Goal: Information Seeking & Learning: Check status

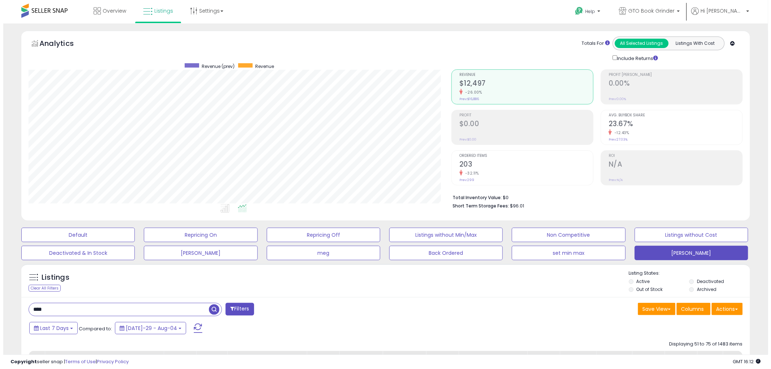
scroll to position [148, 423]
drag, startPoint x: 52, startPoint y: 308, endPoint x: 11, endPoint y: 309, distance: 41.2
click at [210, 311] on span "button" at bounding box center [211, 309] width 10 height 10
drag, startPoint x: 53, startPoint y: 310, endPoint x: 7, endPoint y: 307, distance: 46.0
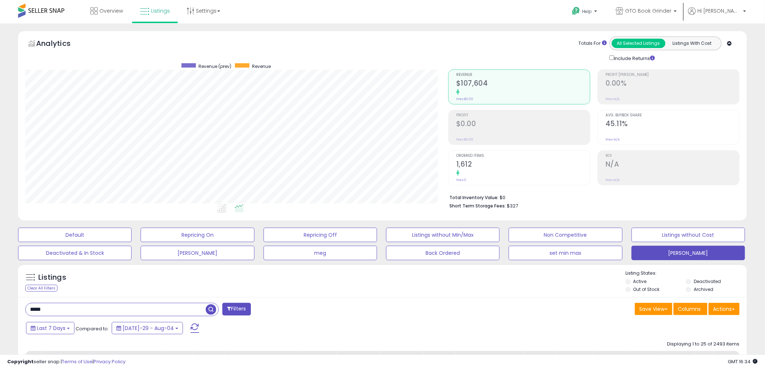
type input "****"
click at [212, 308] on span "button" at bounding box center [211, 309] width 10 height 10
click at [463, 158] on div "Ordered Items 556 -22.67% Prev: 719" at bounding box center [523, 167] width 134 height 33
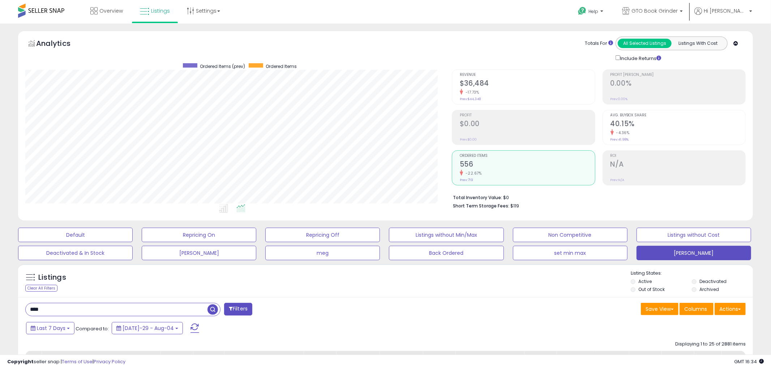
scroll to position [361341, 361066]
click at [67, 329] on b at bounding box center [68, 328] width 3 height 1
type input "**********"
click at [60, 361] on li "Last 30 Days" at bounding box center [58, 361] width 58 height 10
click at [185, 328] on button "Apply" at bounding box center [195, 327] width 23 height 12
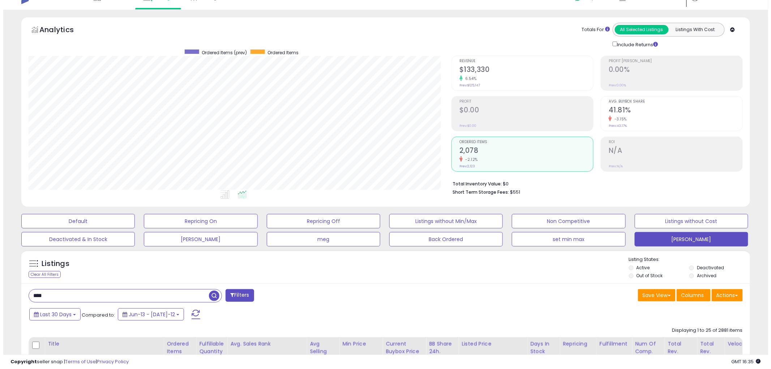
scroll to position [0, 0]
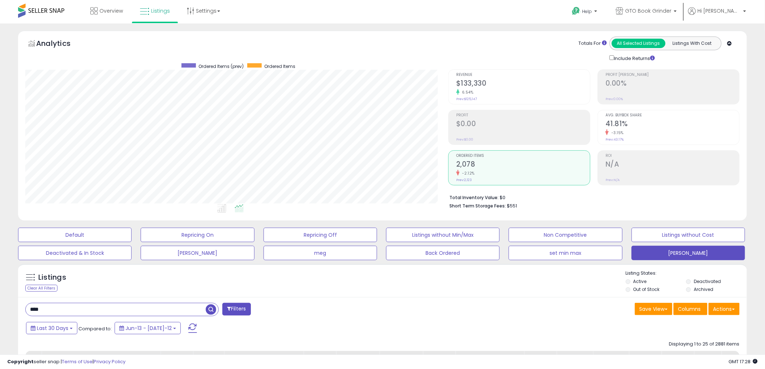
drag, startPoint x: 51, startPoint y: 312, endPoint x: 18, endPoint y: 307, distance: 33.2
type input "******"
click at [209, 306] on span "button" at bounding box center [211, 309] width 10 height 10
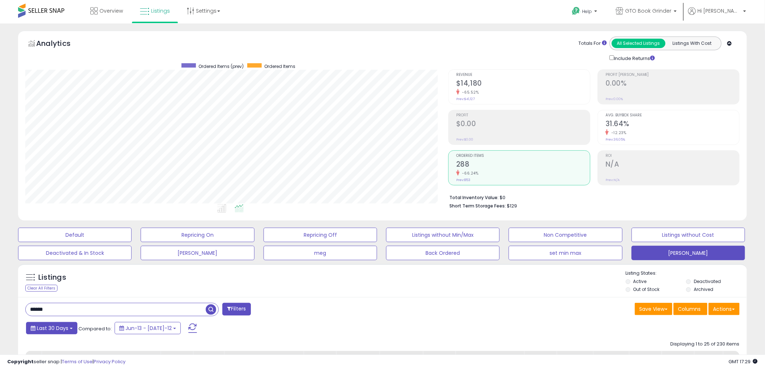
click at [69, 327] on button "Last 30 Days" at bounding box center [51, 328] width 51 height 12
type input "**********"
click at [56, 348] on li "Last 7 Days" at bounding box center [58, 348] width 58 height 10
click at [186, 329] on button "Apply" at bounding box center [197, 327] width 23 height 12
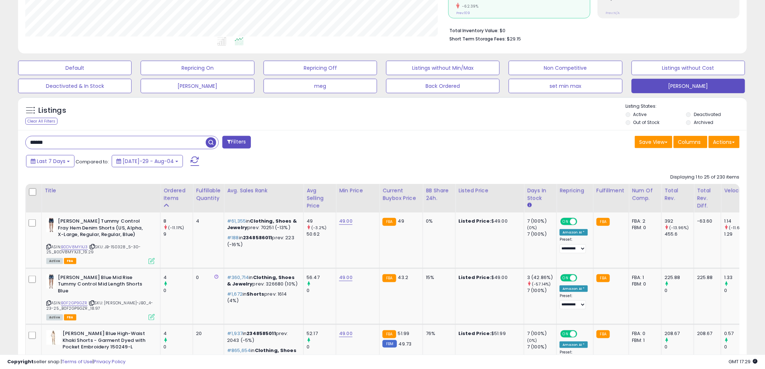
scroll to position [201, 0]
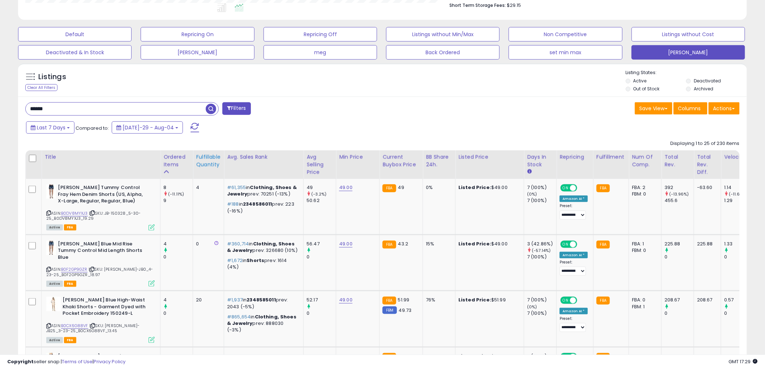
click at [204, 163] on div "Fulfillable Quantity" at bounding box center [208, 160] width 25 height 15
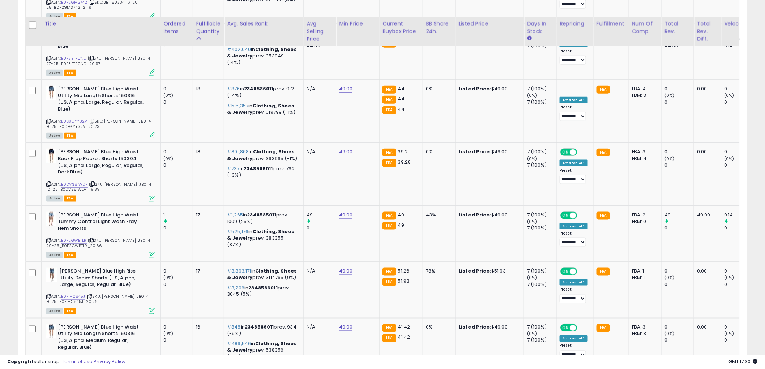
scroll to position [1446, 0]
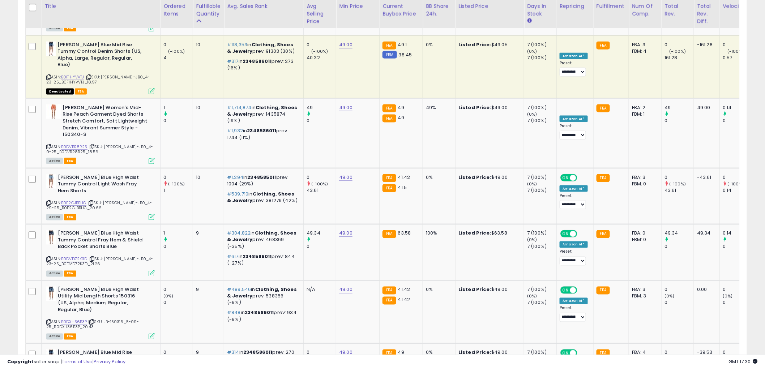
scroll to position [1494, 0]
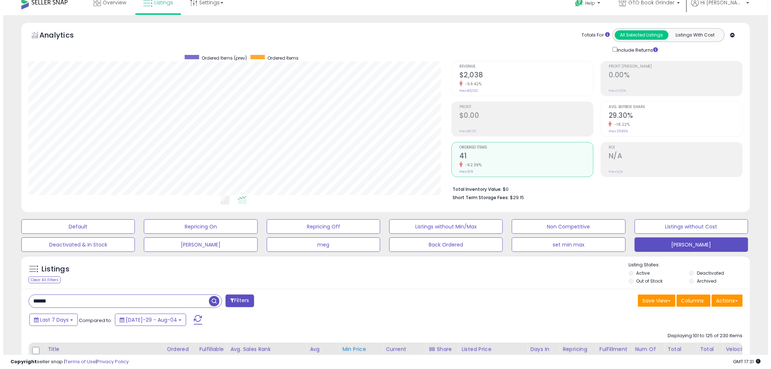
scroll to position [1, 0]
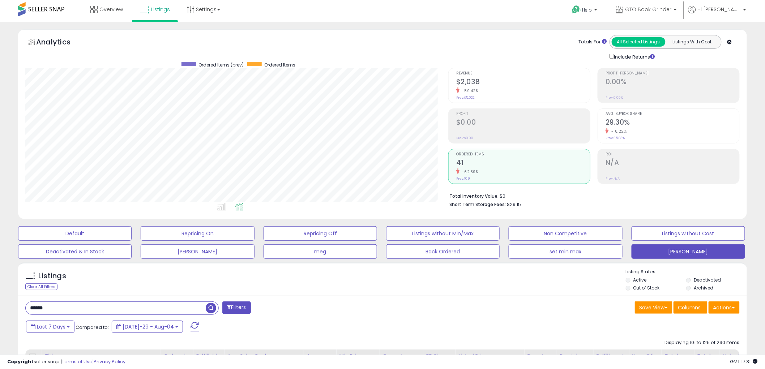
drag, startPoint x: 84, startPoint y: 309, endPoint x: -47, endPoint y: 321, distance: 131.0
click at [0, 321] on html "Unable to login Retrieving listings data.. has not yet accepted the Terms of Us…" at bounding box center [382, 183] width 765 height 369
click at [211, 307] on span "button" at bounding box center [211, 308] width 10 height 10
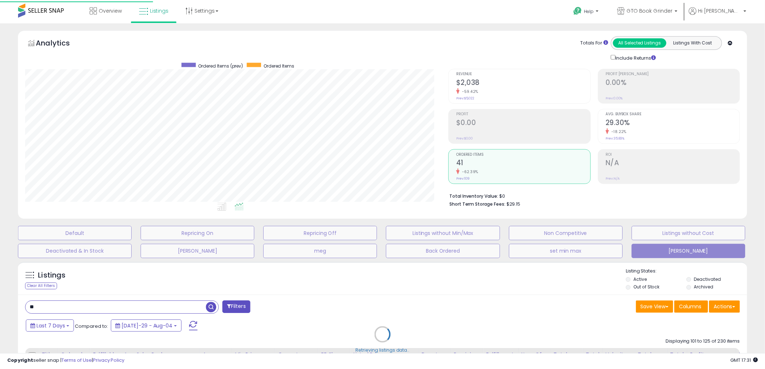
scroll to position [148, 427]
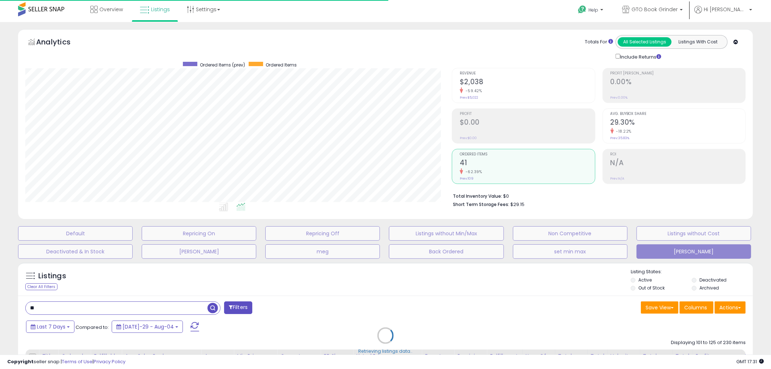
drag, startPoint x: 46, startPoint y: 308, endPoint x: 13, endPoint y: 306, distance: 33.0
click at [13, 306] on div "Retrieving listings data.." at bounding box center [386, 341] width 746 height 164
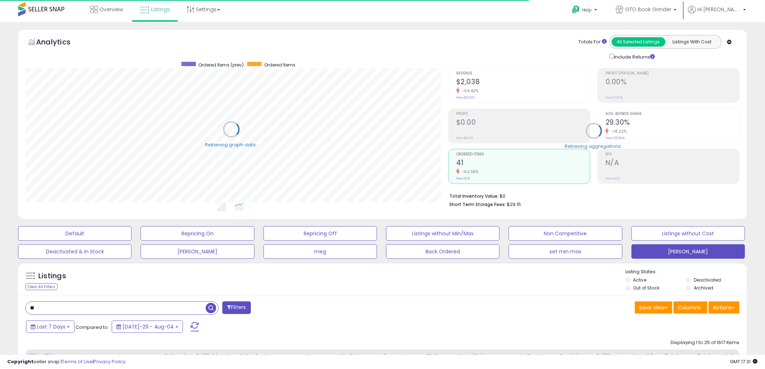
scroll to position [361341, 361066]
drag, startPoint x: 56, startPoint y: 309, endPoint x: 12, endPoint y: 310, distance: 43.7
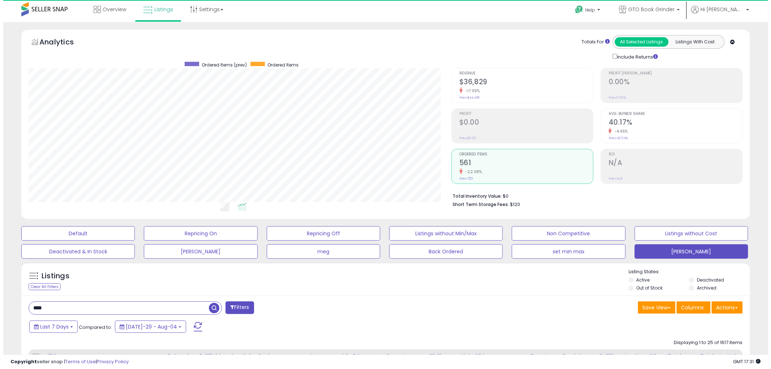
scroll to position [148, 423]
click at [213, 309] on span "button" at bounding box center [211, 308] width 10 height 10
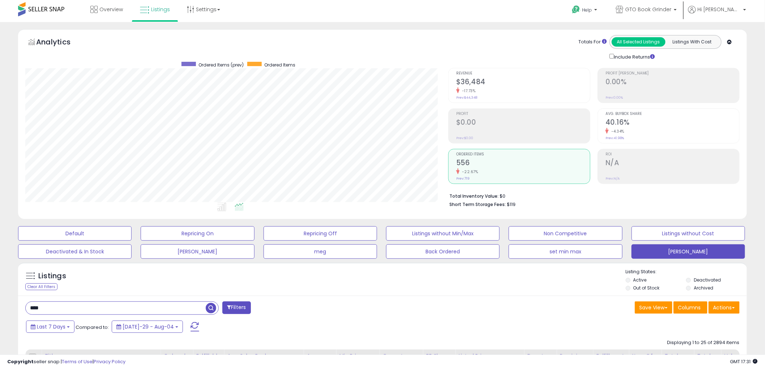
drag, startPoint x: 45, startPoint y: 310, endPoint x: -11, endPoint y: 310, distance: 56.0
click at [0, 310] on html "Unable to login Retrieving listings data.. has not yet accepted the Terms of Us…" at bounding box center [382, 183] width 765 height 369
click at [213, 307] on span "button" at bounding box center [211, 308] width 10 height 10
drag, startPoint x: 54, startPoint y: 312, endPoint x: 4, endPoint y: 304, distance: 51.2
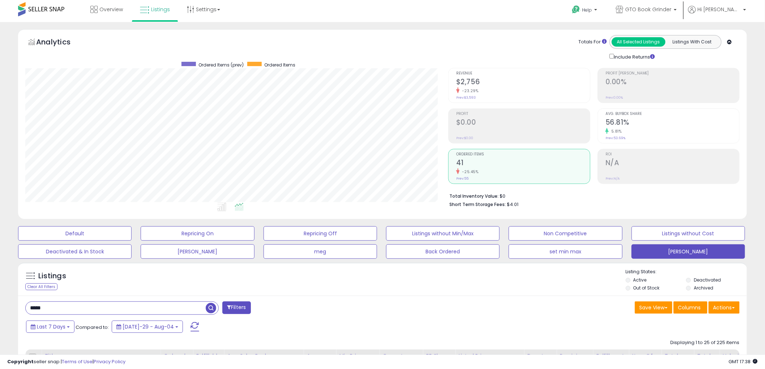
type input "*****"
click at [210, 308] on span "button" at bounding box center [211, 308] width 10 height 10
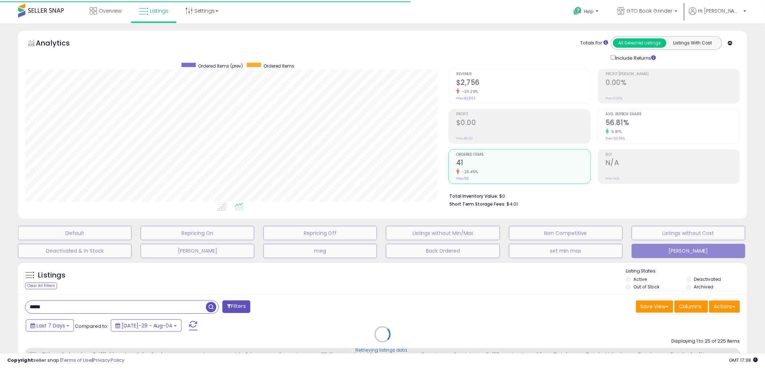
scroll to position [361341, 361066]
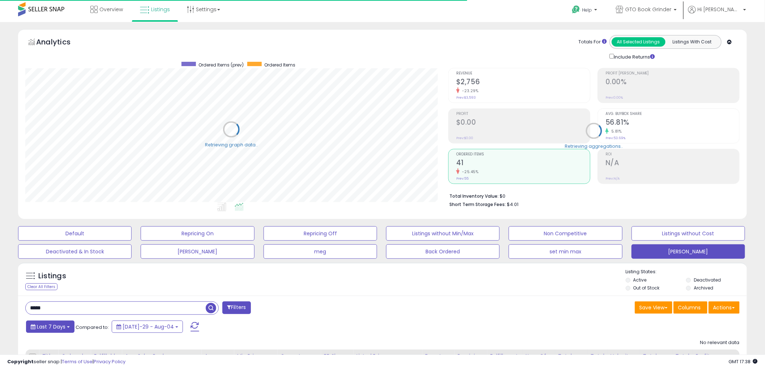
click at [65, 327] on button "Last 7 Days" at bounding box center [50, 327] width 48 height 12
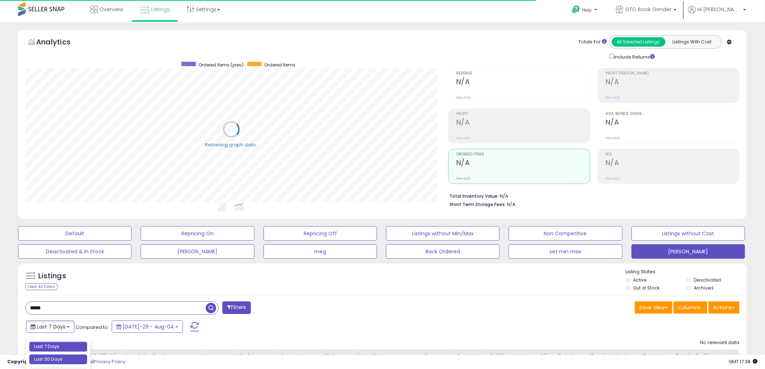
type input "**********"
click at [59, 356] on li "Last 30 Days" at bounding box center [58, 360] width 58 height 10
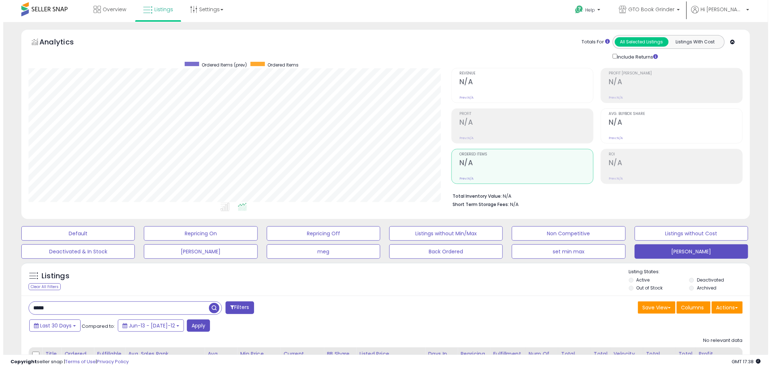
scroll to position [148, 423]
click at [184, 324] on button "Apply" at bounding box center [195, 326] width 23 height 12
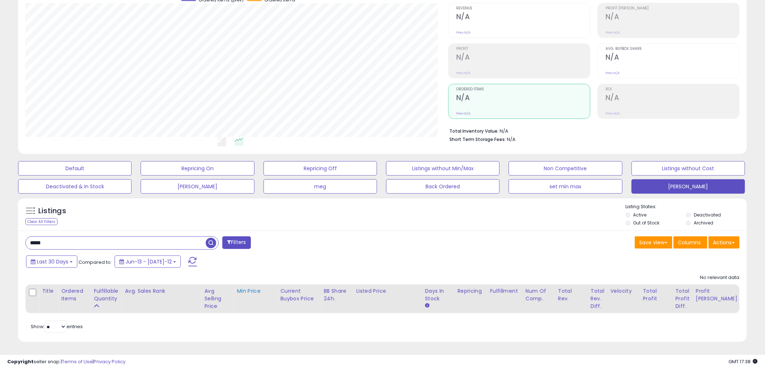
scroll to position [73, 0]
click at [69, 256] on button "Last 30 Days" at bounding box center [51, 262] width 51 height 12
click at [59, 302] on li "Custom Range" at bounding box center [58, 307] width 58 height 10
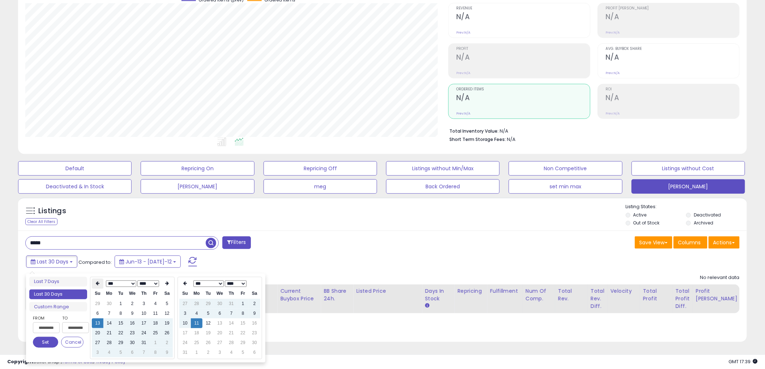
click at [98, 282] on icon at bounding box center [98, 284] width 4 height 4
click at [96, 309] on td "1" at bounding box center [98, 314] width 12 height 10
type input "**********"
click at [48, 337] on button "Set" at bounding box center [45, 342] width 25 height 11
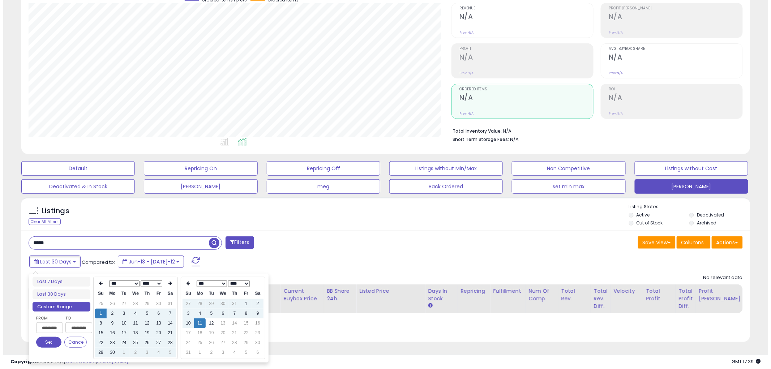
scroll to position [71, 0]
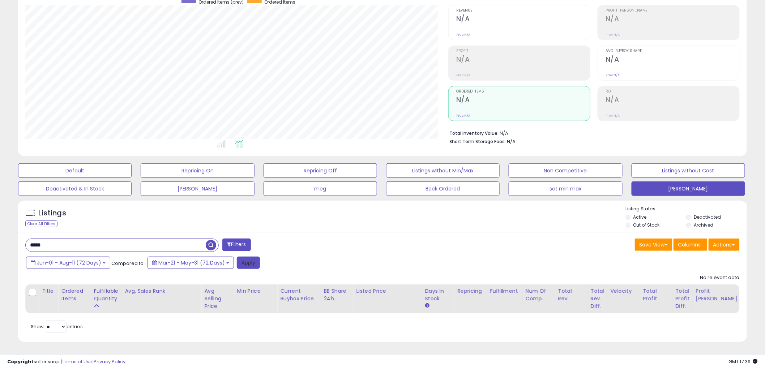
click at [243, 257] on button "Apply" at bounding box center [248, 263] width 23 height 12
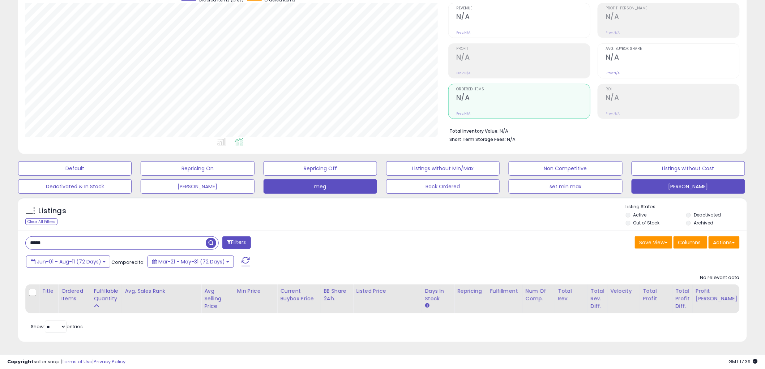
scroll to position [73, 0]
drag, startPoint x: 60, startPoint y: 236, endPoint x: -17, endPoint y: 234, distance: 77.4
click at [0, 234] on html "Unable to login Retrieving listings data.. has not yet accepted the Terms of Us…" at bounding box center [382, 117] width 765 height 369
type input "*****"
click at [210, 239] on span "button" at bounding box center [211, 243] width 10 height 10
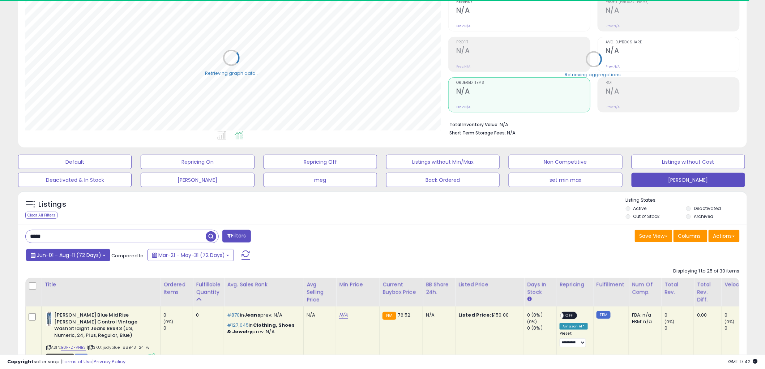
scroll to position [361341, 361066]
click at [102, 254] on button "Jun-01 - Aug-11 (72 Days)" at bounding box center [68, 255] width 84 height 12
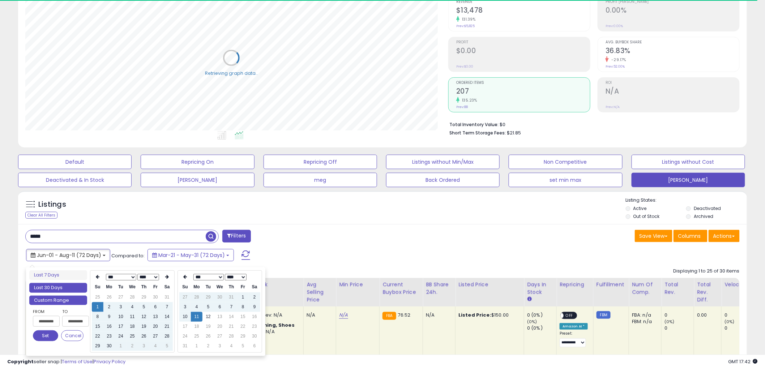
type input "**********"
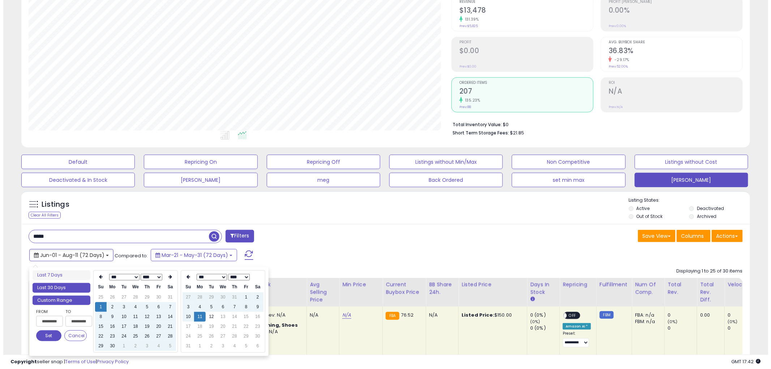
scroll to position [148, 423]
click at [52, 287] on li "Last 30 Days" at bounding box center [58, 288] width 58 height 10
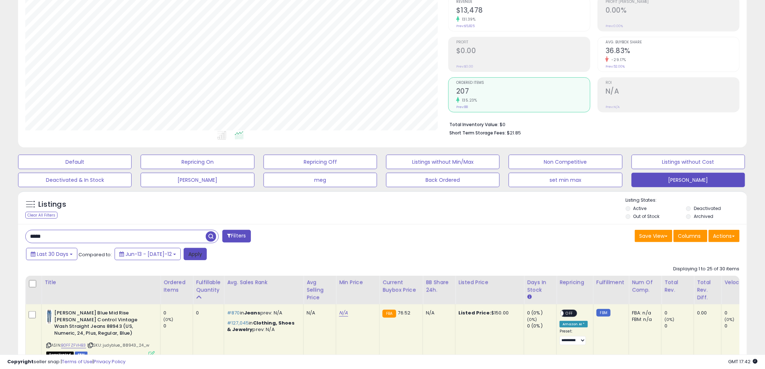
click at [184, 254] on button "Apply" at bounding box center [195, 254] width 23 height 12
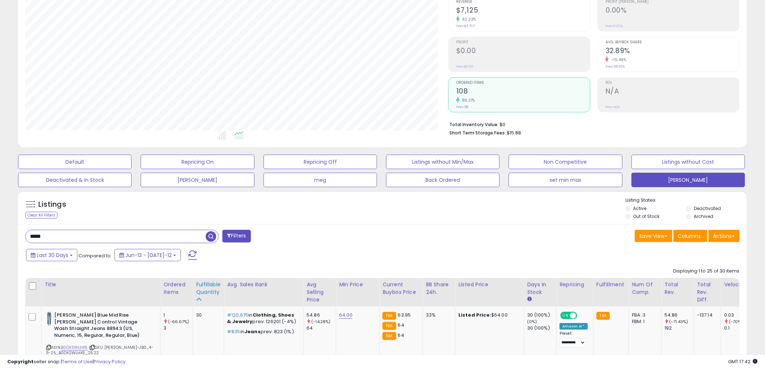
click at [206, 292] on div "Fulfillable Quantity" at bounding box center [208, 288] width 25 height 15
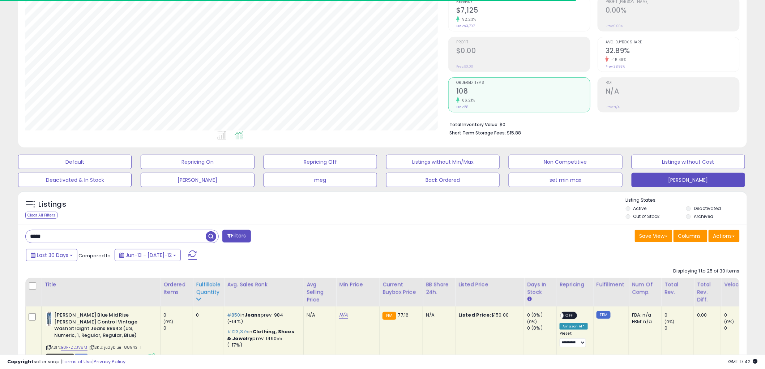
click at [205, 292] on div "Fulfillable Quantity" at bounding box center [208, 288] width 25 height 15
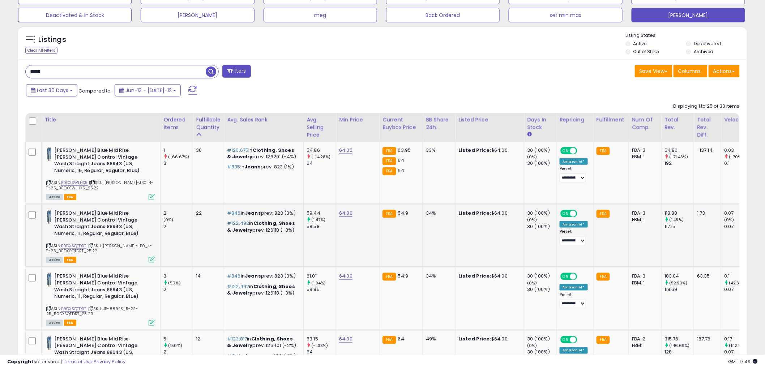
scroll to position [234, 0]
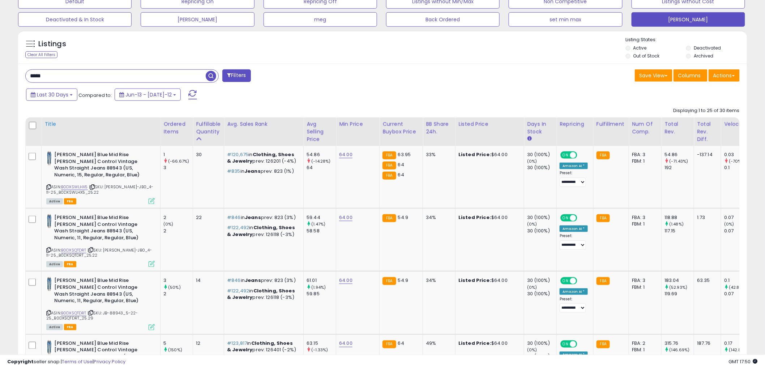
click at [52, 123] on div "Title" at bounding box center [100, 124] width 113 height 8
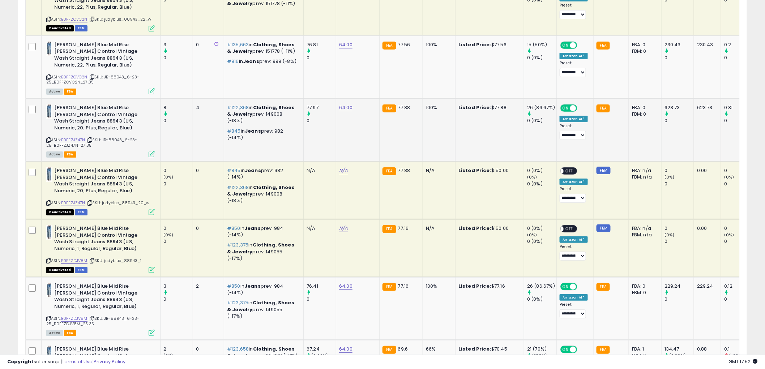
scroll to position [971, 0]
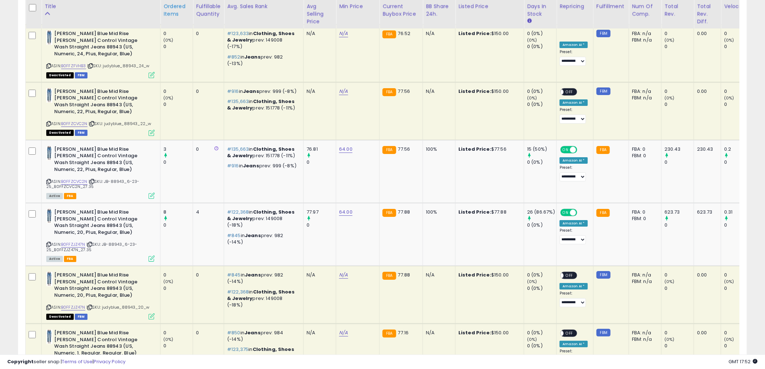
click at [171, 16] on div "Ordered Items" at bounding box center [176, 10] width 26 height 15
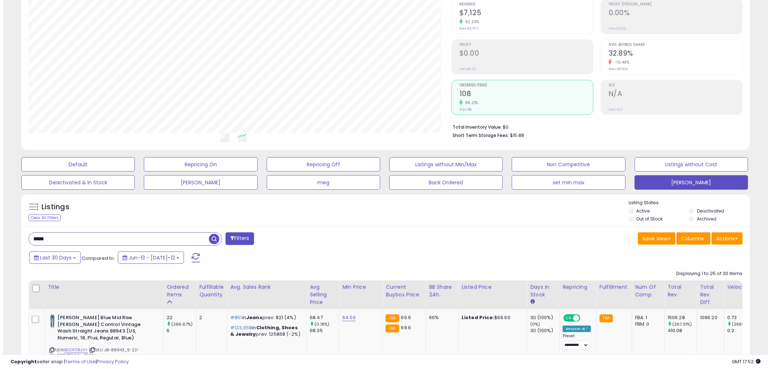
scroll to position [40, 0]
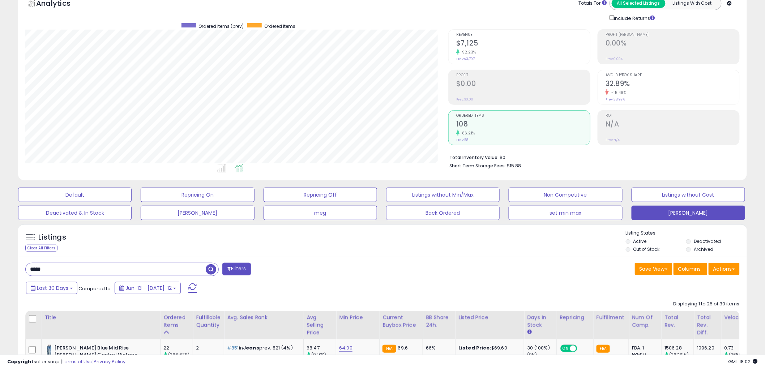
drag, startPoint x: 50, startPoint y: 270, endPoint x: 0, endPoint y: 268, distance: 49.6
type input "*****"
click at [212, 270] on span "button" at bounding box center [211, 269] width 10 height 10
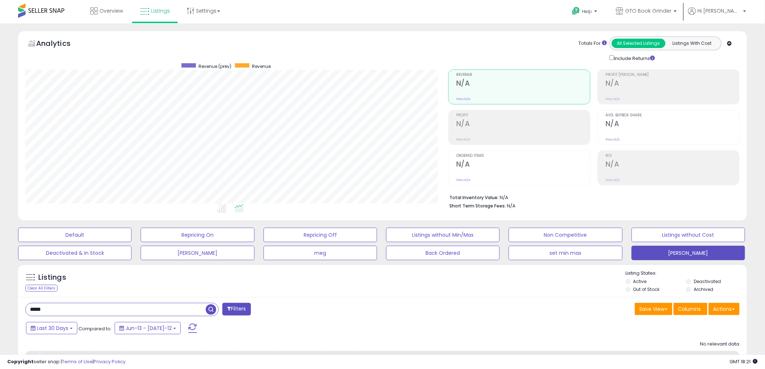
drag, startPoint x: 50, startPoint y: 308, endPoint x: -33, endPoint y: 316, distance: 83.1
click at [0, 316] on html "Unable to login Retrieving listings data.. has not yet accepted the Terms of Us…" at bounding box center [382, 184] width 765 height 369
type input "*****"
click at [214, 309] on span "button" at bounding box center [211, 309] width 10 height 10
